Goal: Information Seeking & Learning: Learn about a topic

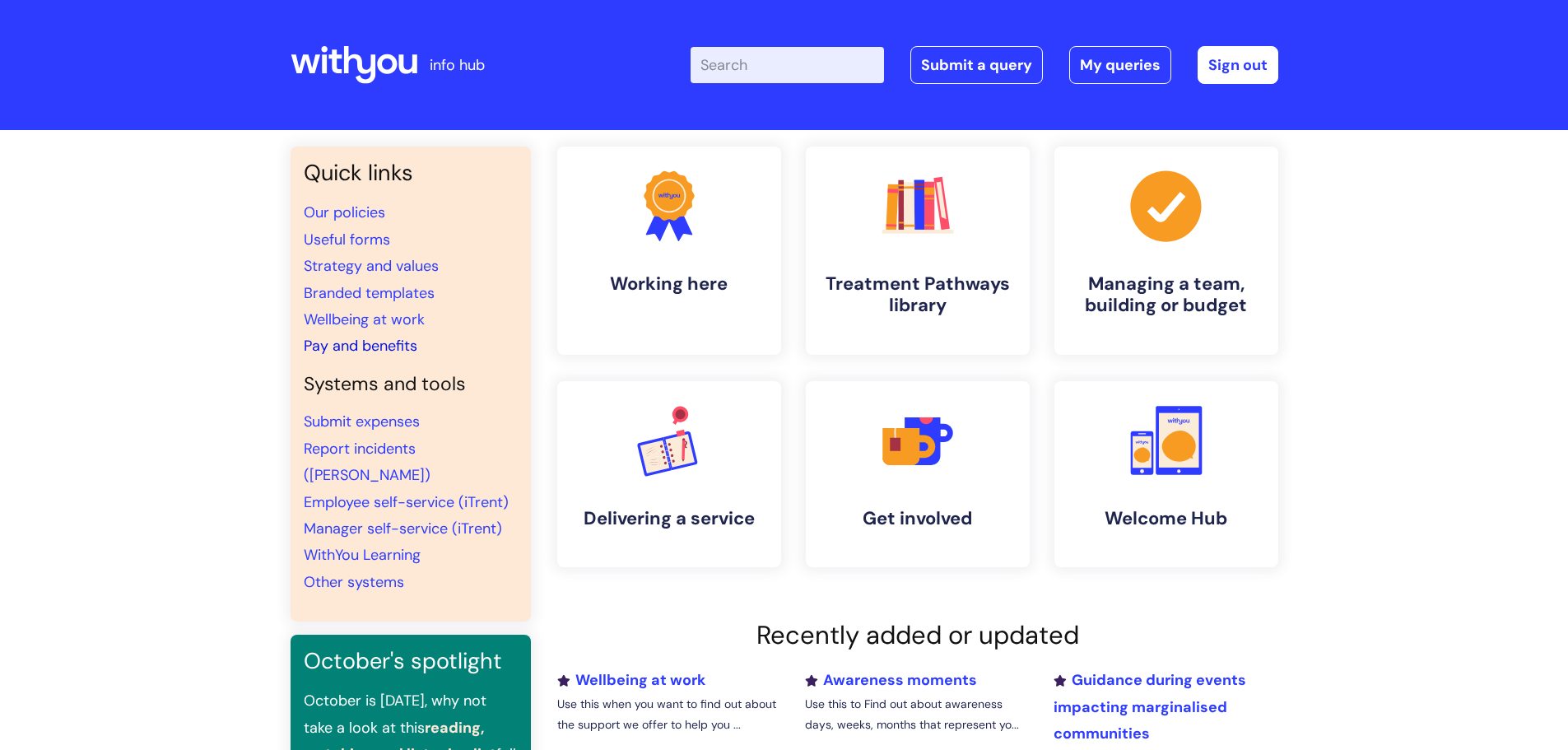
click at [382, 342] on link "Pay and benefits" at bounding box center [360, 346] width 113 height 19
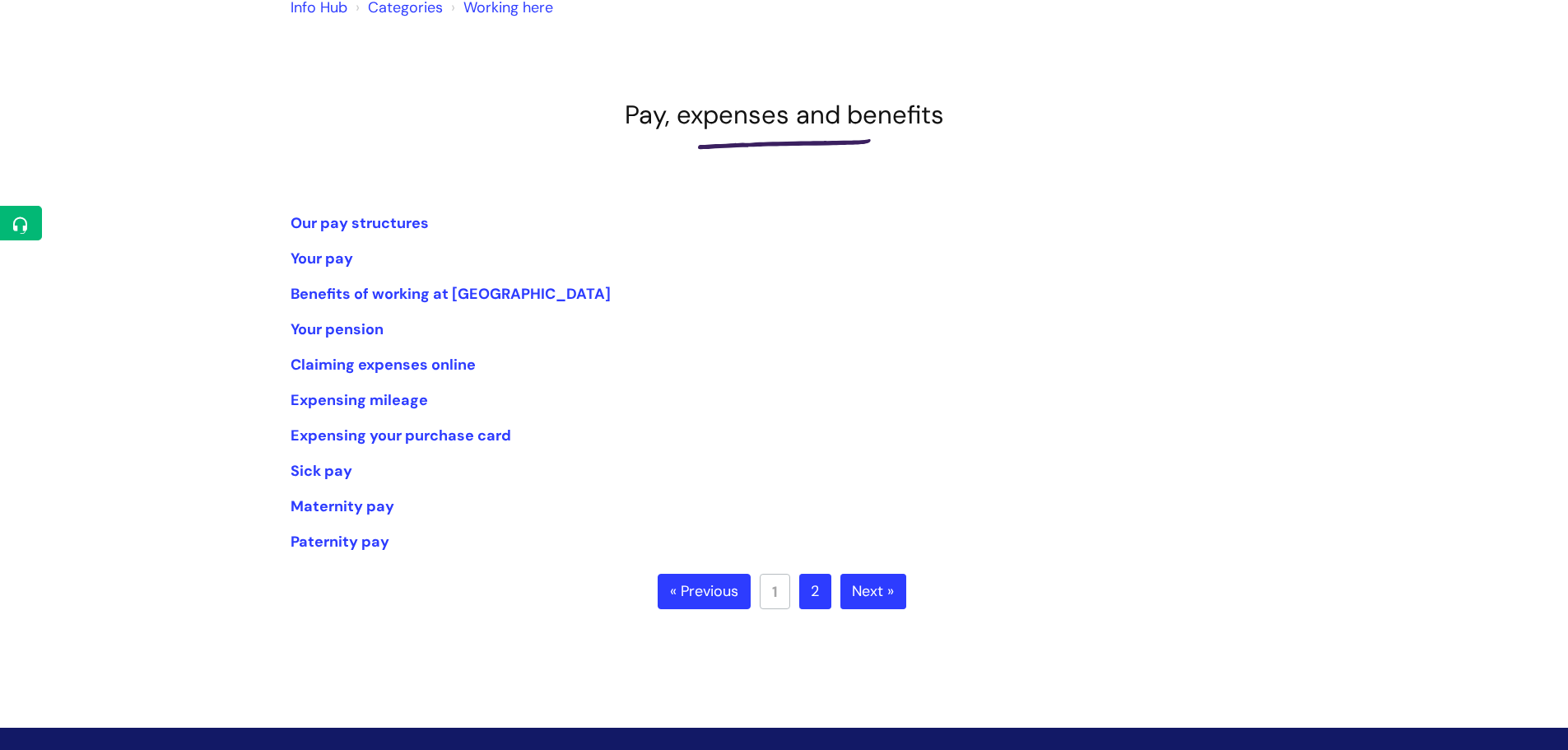
scroll to position [164, 0]
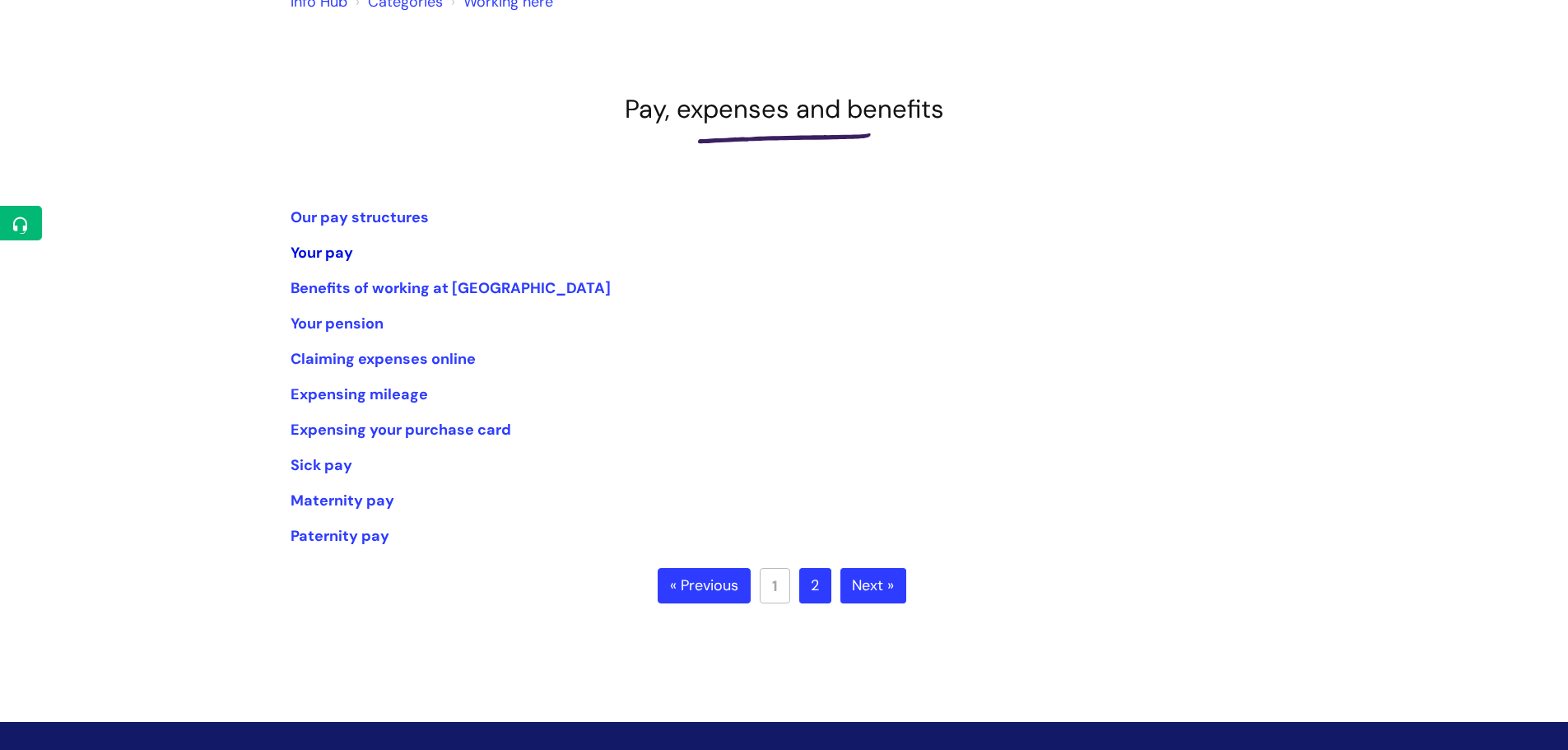
click at [332, 249] on link "Your pay" at bounding box center [321, 252] width 62 height 19
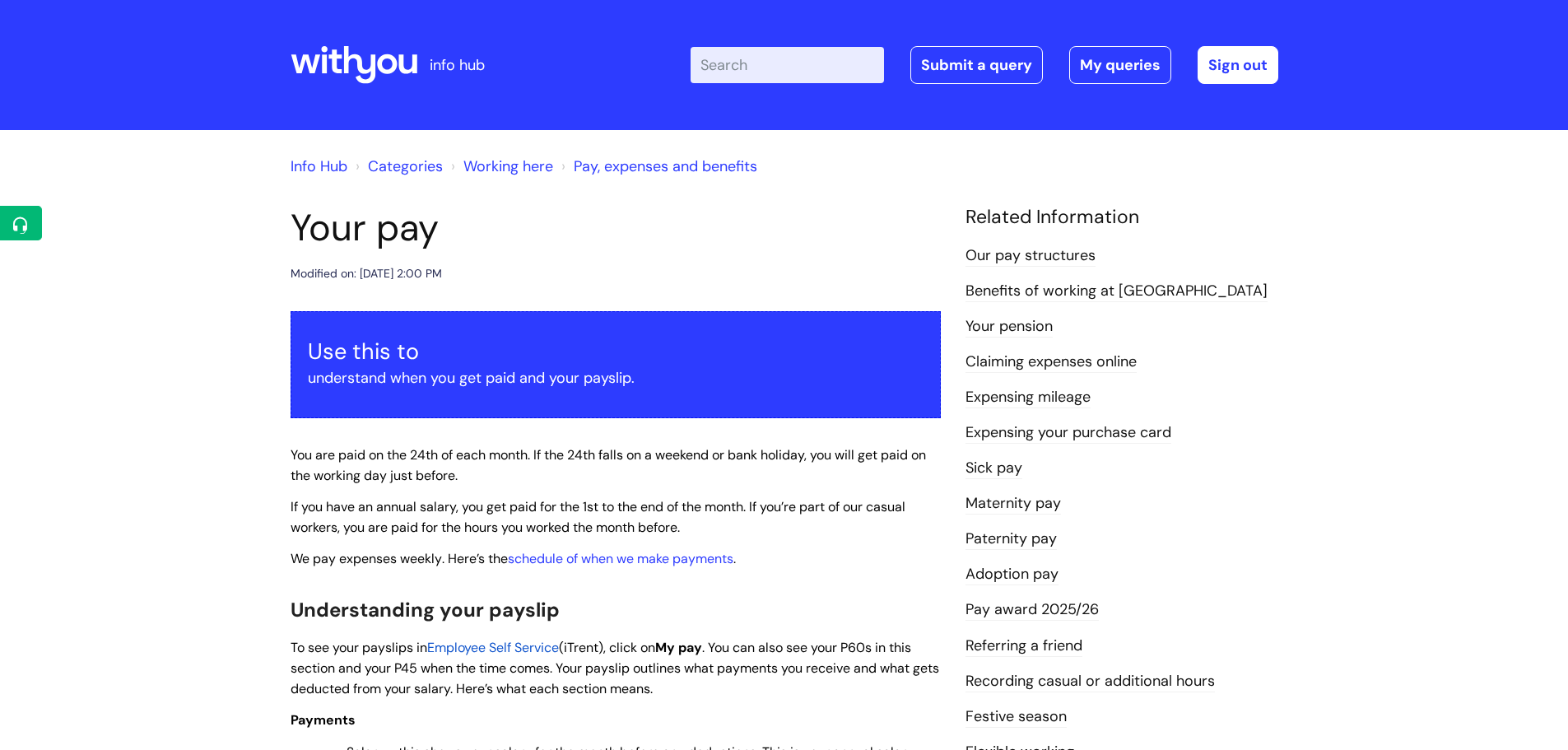
click at [369, 59] on icon at bounding box center [354, 64] width 127 height 40
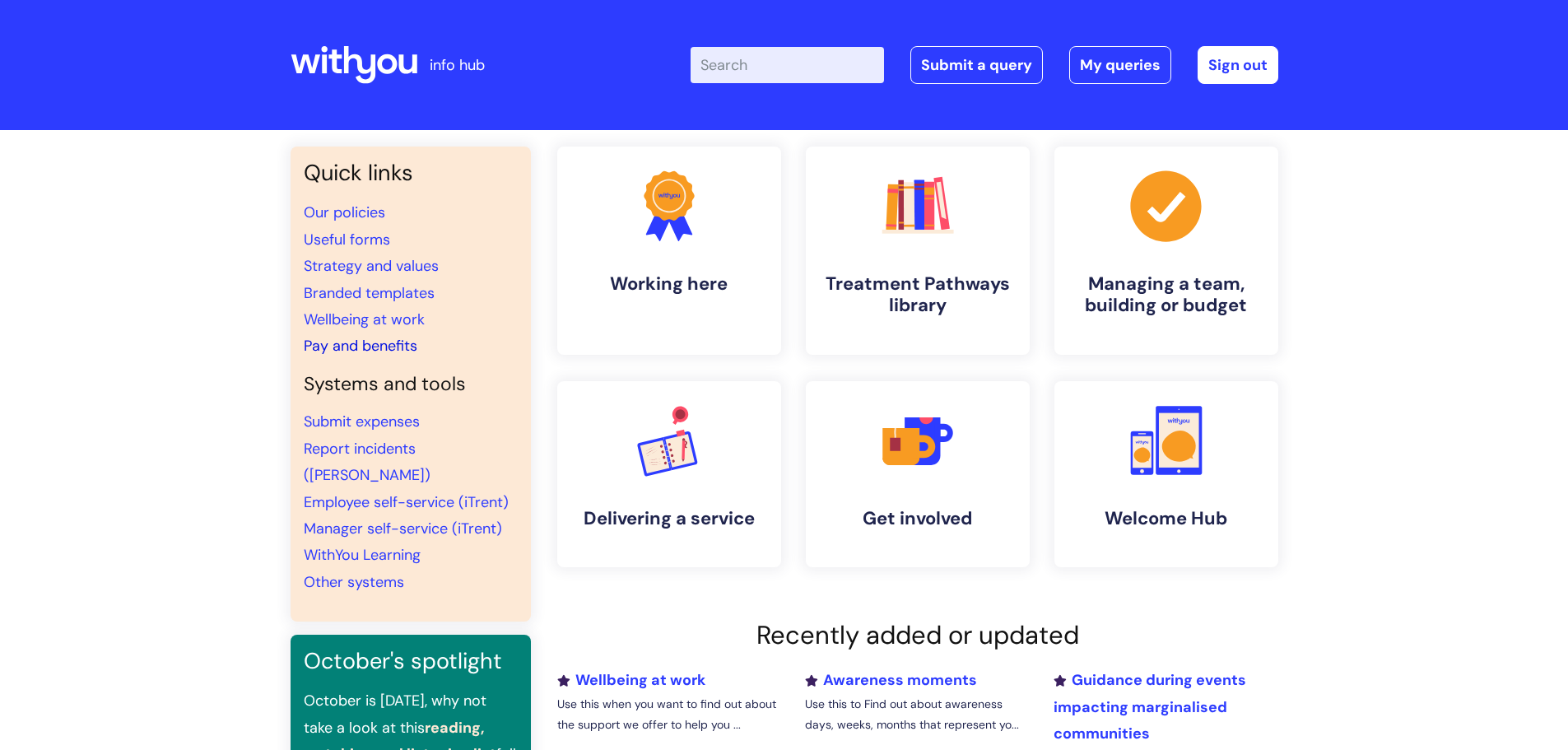
click at [385, 349] on link "Pay and benefits" at bounding box center [360, 346] width 113 height 19
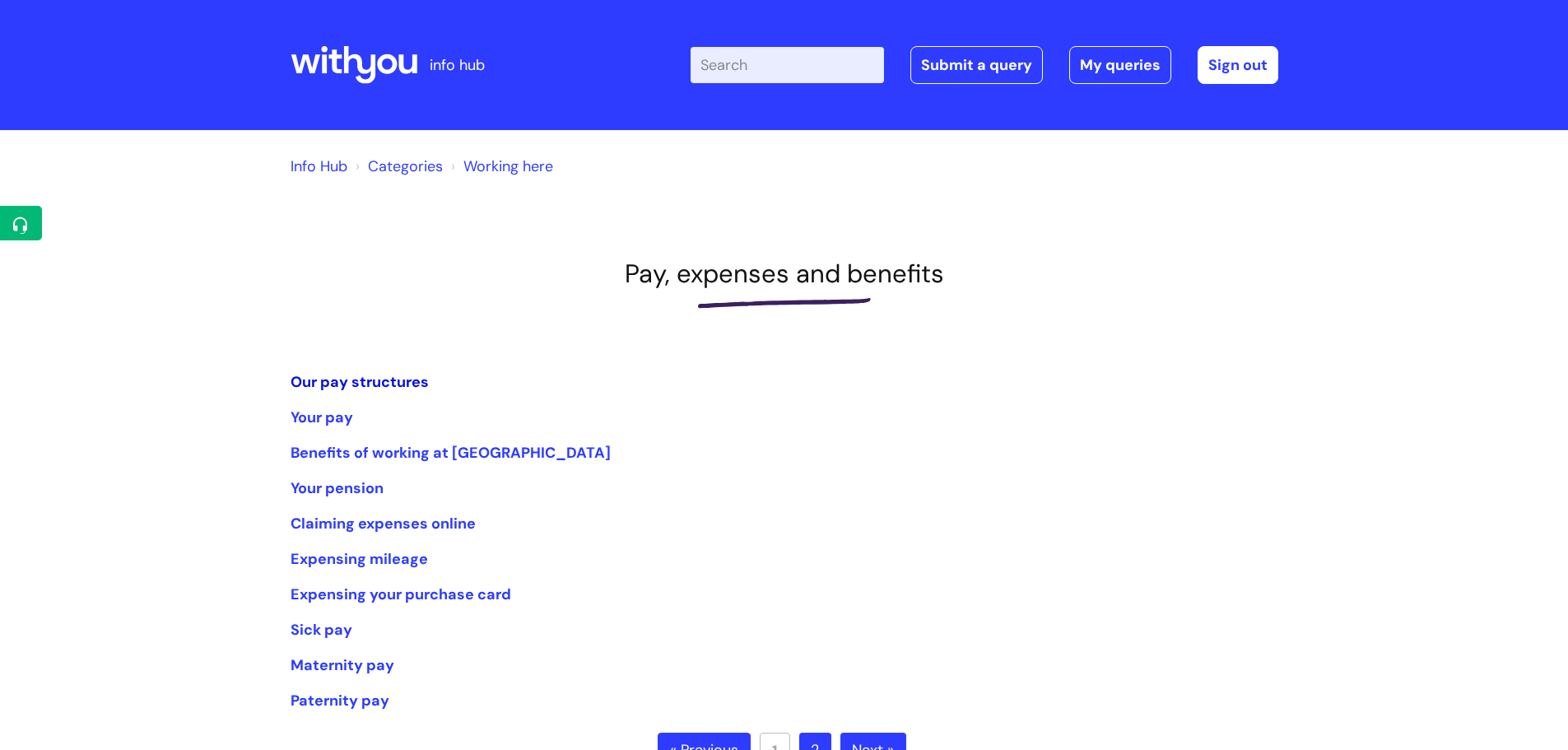
click at [376, 375] on link "Our pay structures" at bounding box center [359, 382] width 138 height 19
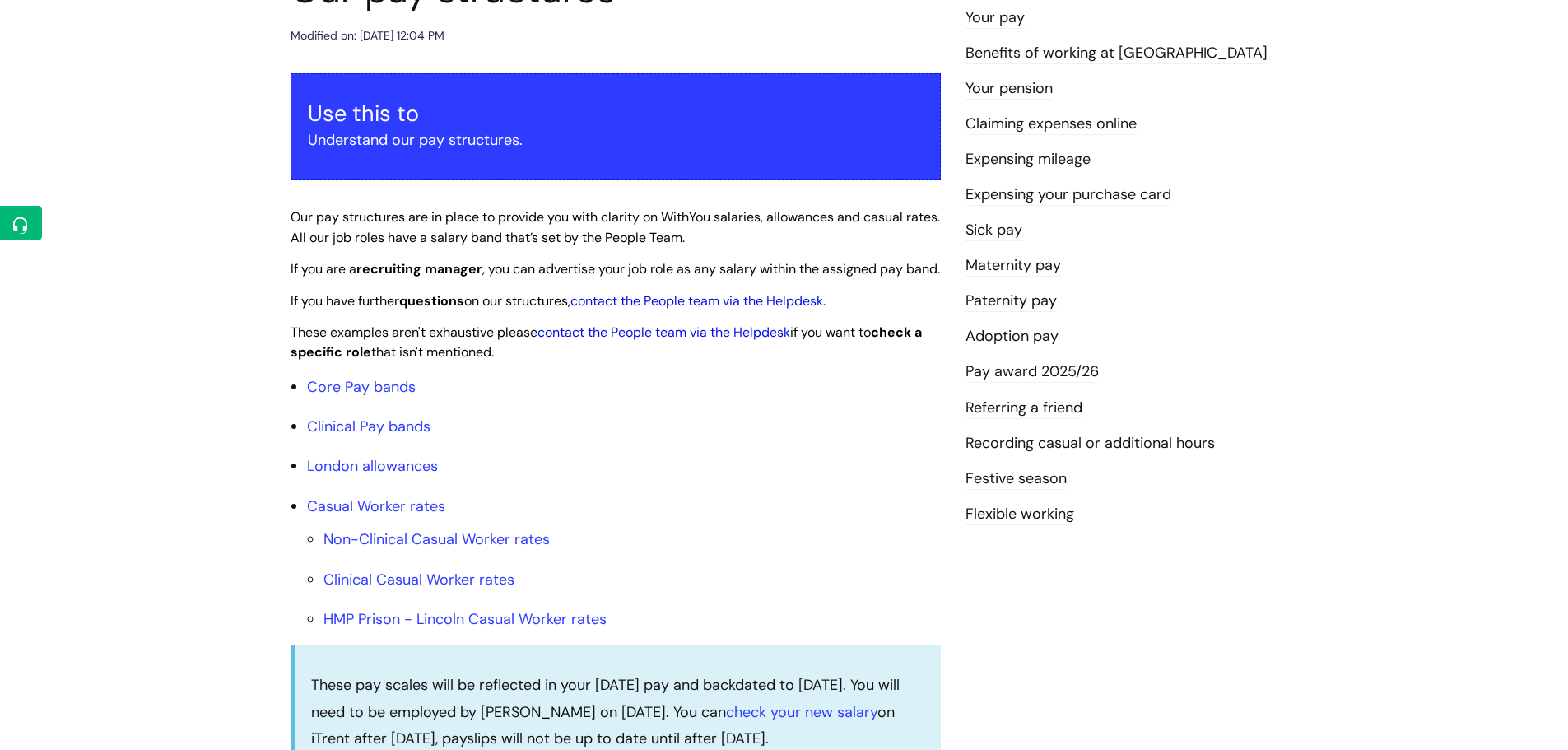
scroll to position [247, 0]
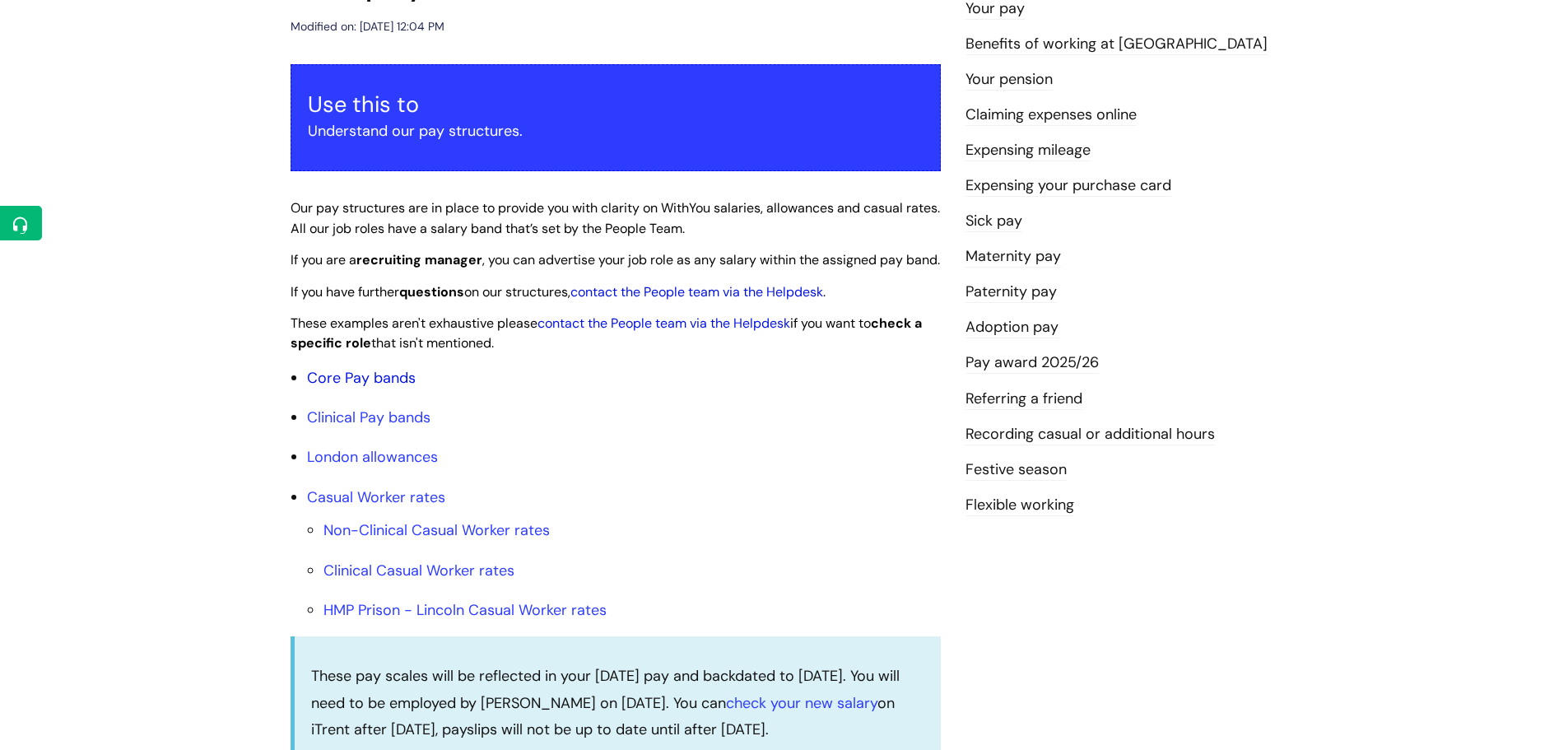
click at [370, 388] on link "Core Pay bands" at bounding box center [361, 377] width 109 height 19
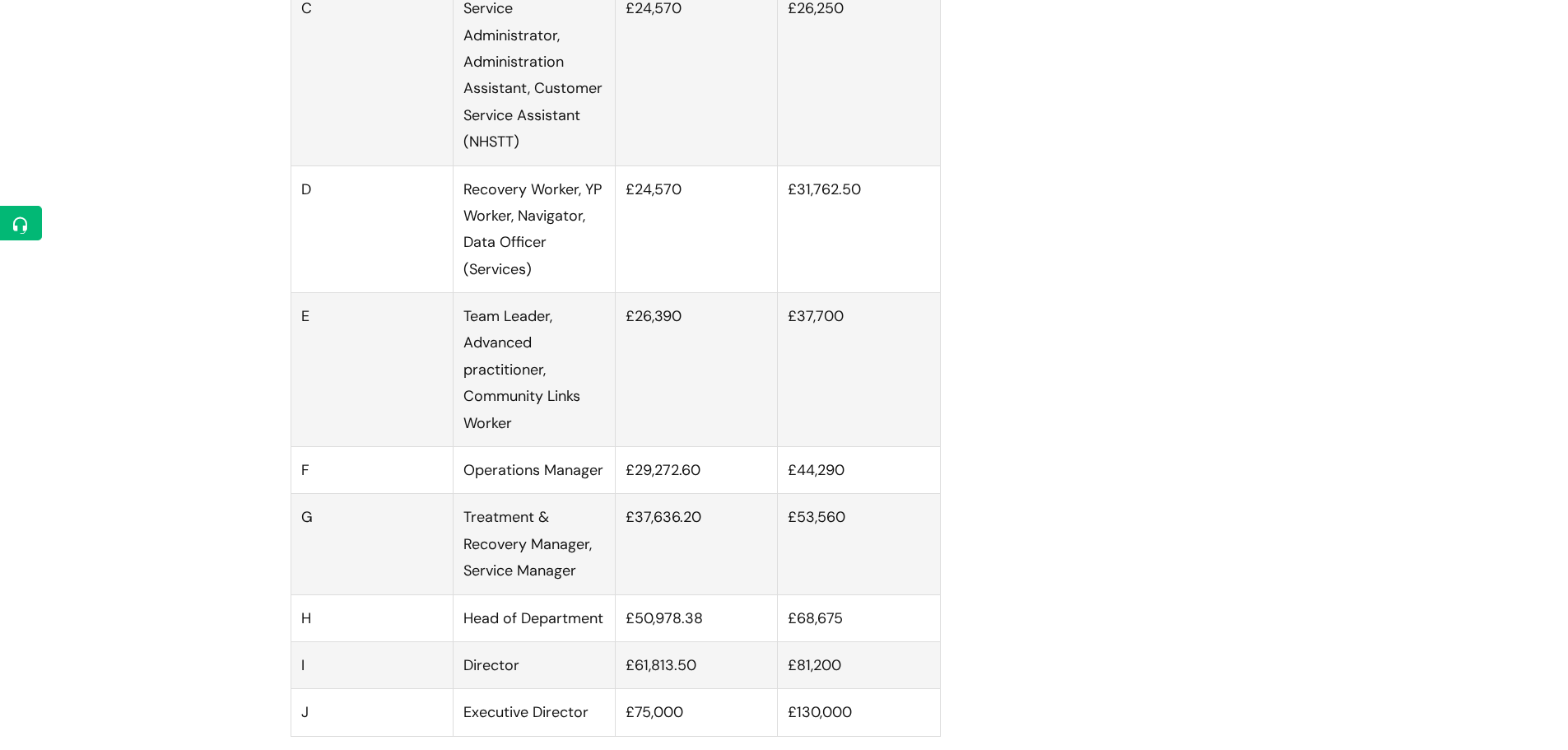
scroll to position [1234, 0]
